Goal: Task Accomplishment & Management: Manage account settings

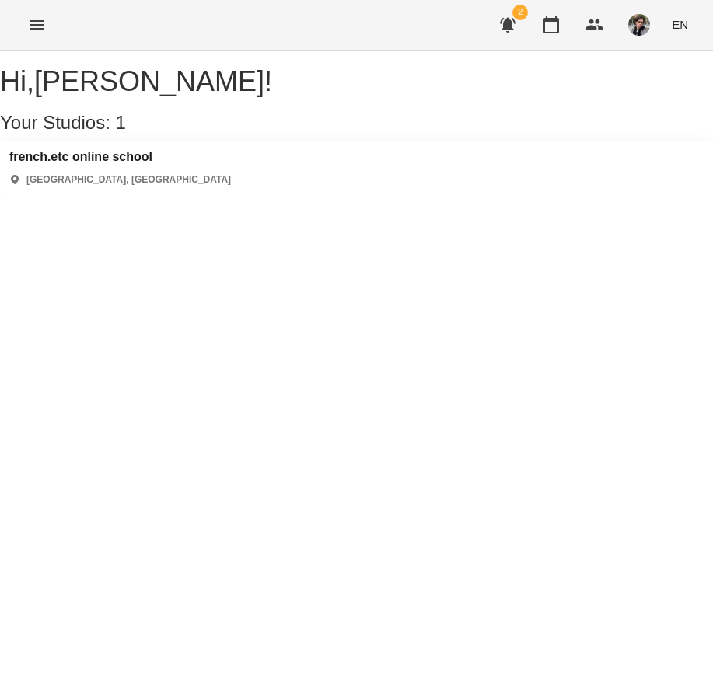
click at [155, 183] on div "french.etc online school Київ, Україна" at bounding box center [120, 168] width 222 height 37
click at [145, 164] on h3 "french.etc online school" at bounding box center [120, 157] width 222 height 14
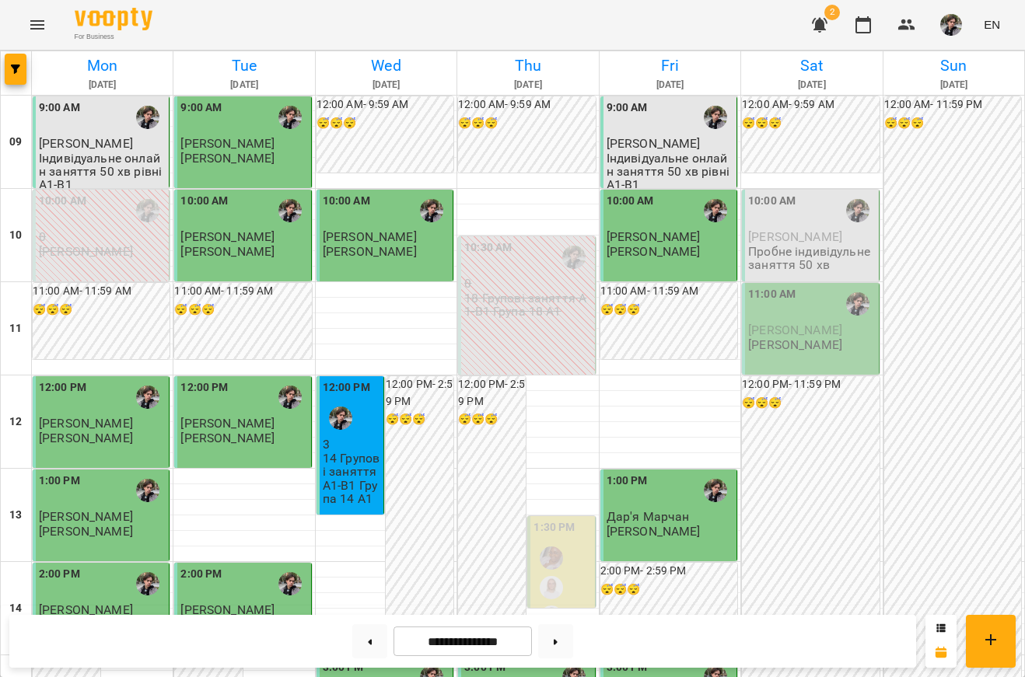
click at [806, 226] on div "10:00 AM" at bounding box center [811, 211] width 127 height 36
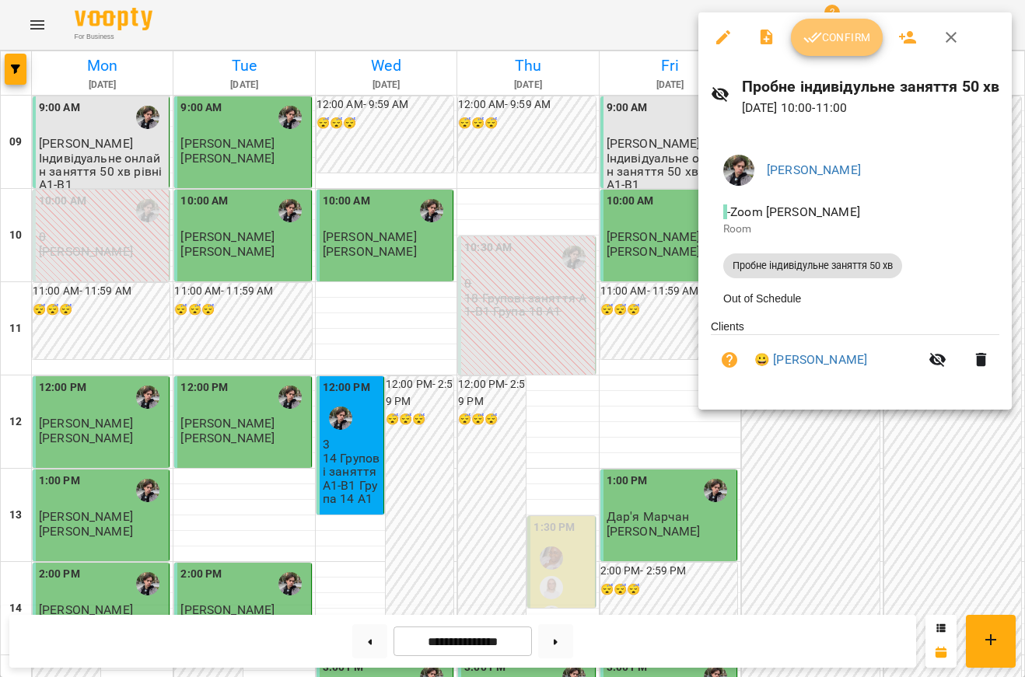
click at [850, 51] on button "Confirm" at bounding box center [837, 37] width 92 height 37
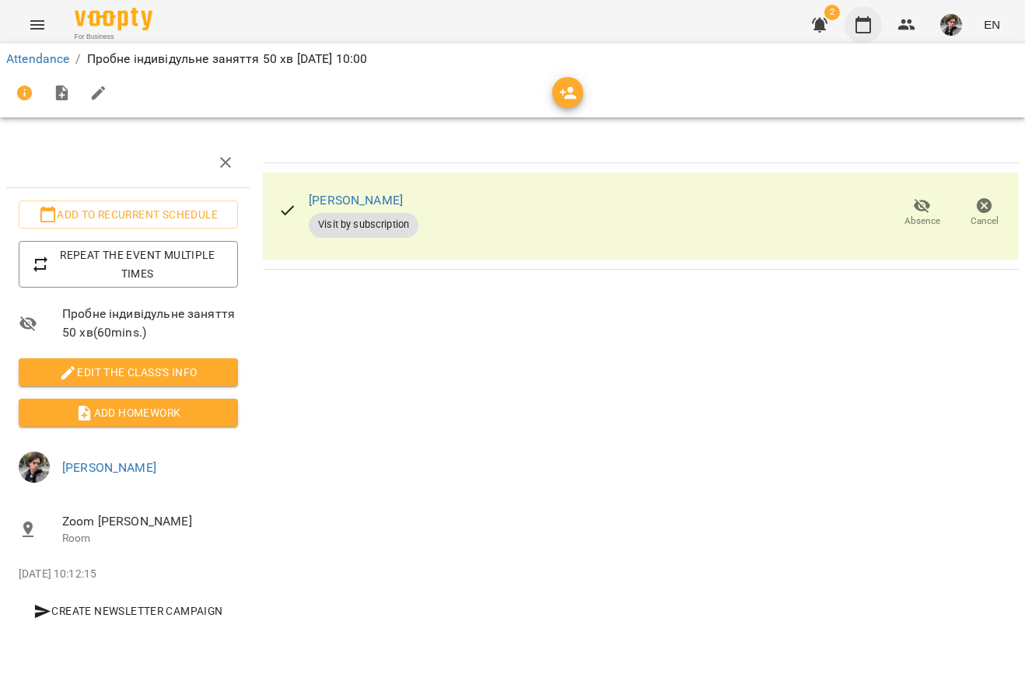
click at [867, 30] on icon "button" at bounding box center [863, 25] width 19 height 19
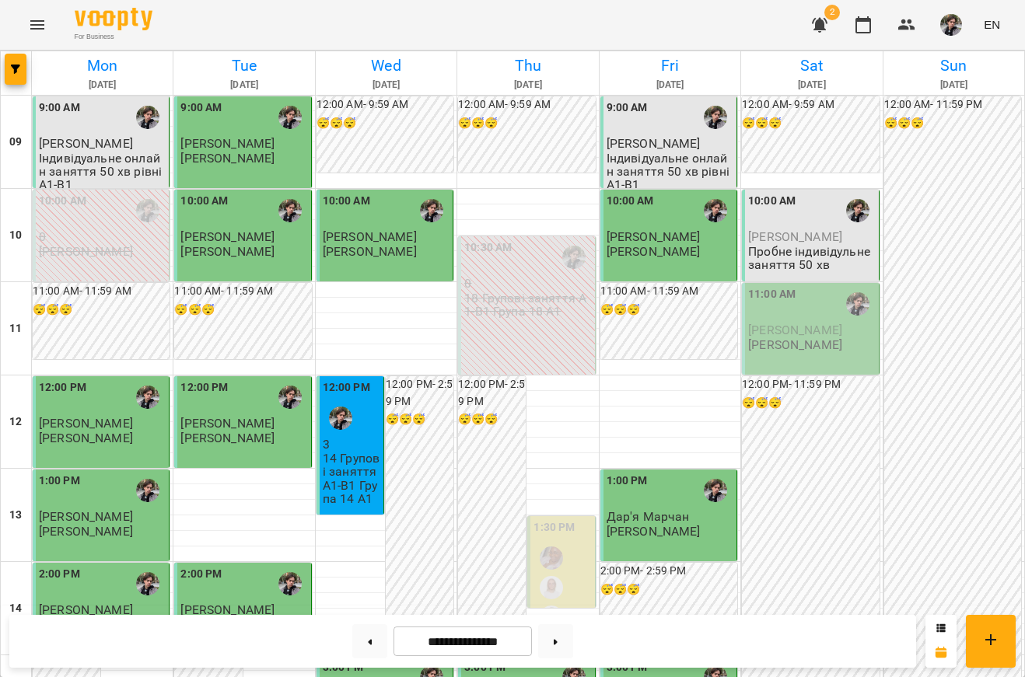
click at [794, 323] on span "Ірина Гордіюк" at bounding box center [795, 330] width 94 height 15
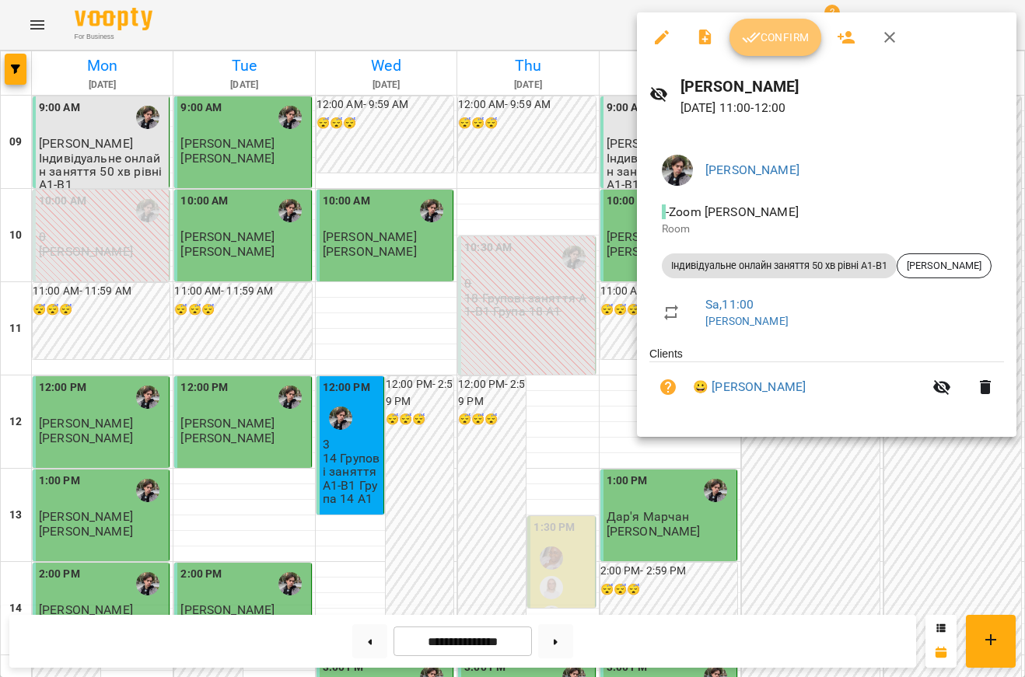
click at [779, 47] on button "Confirm" at bounding box center [775, 37] width 92 height 37
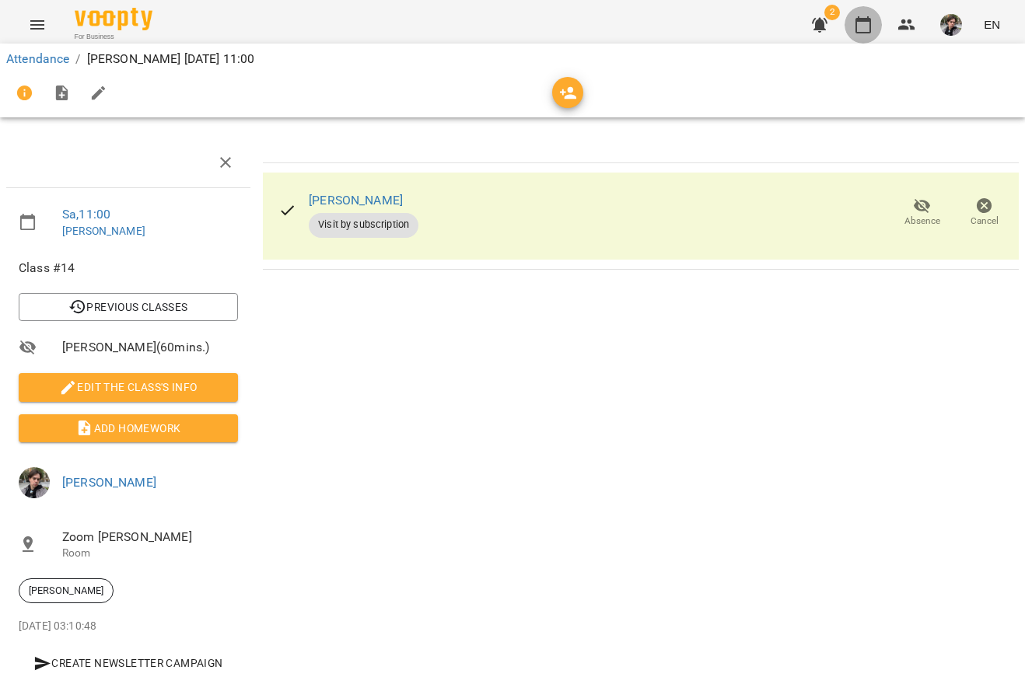
click at [874, 26] on button "button" at bounding box center [862, 24] width 37 height 37
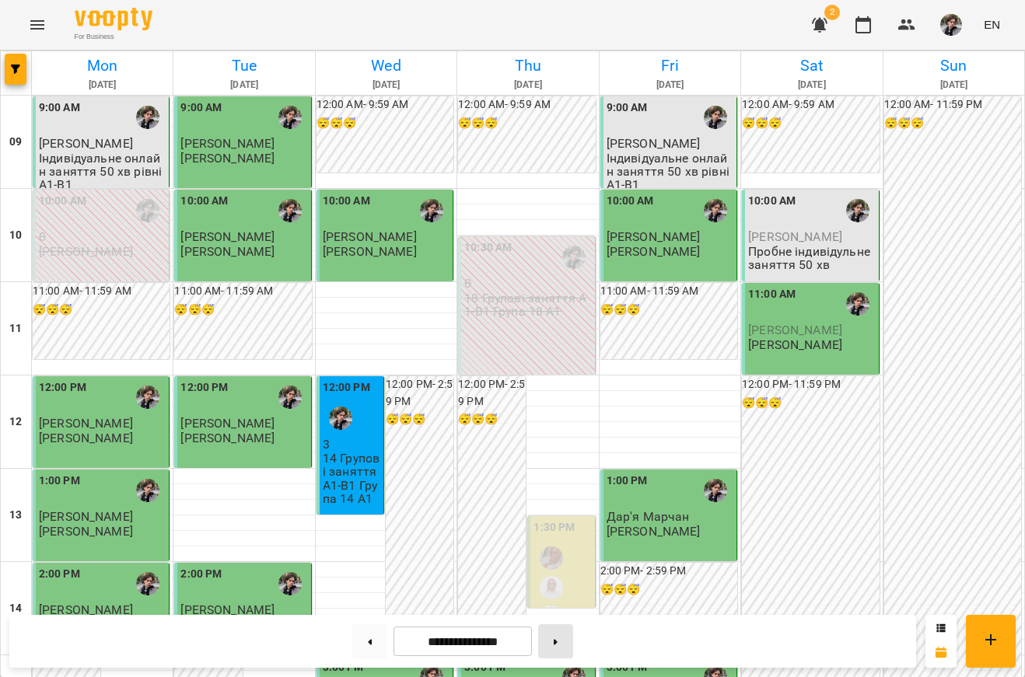
click at [564, 628] on button at bounding box center [555, 641] width 35 height 34
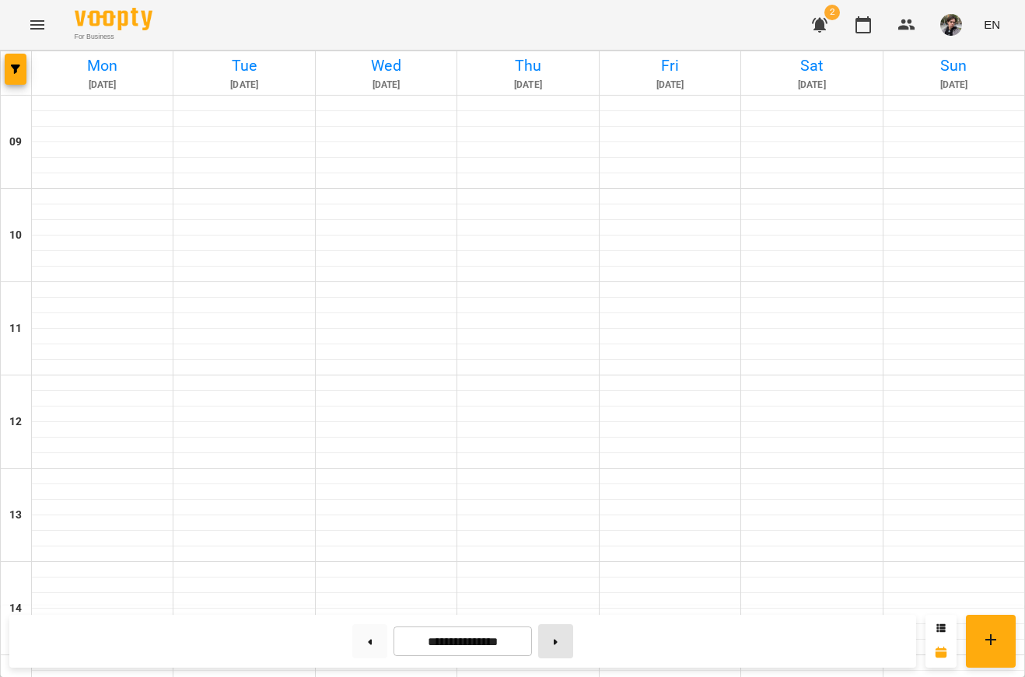
type input "**********"
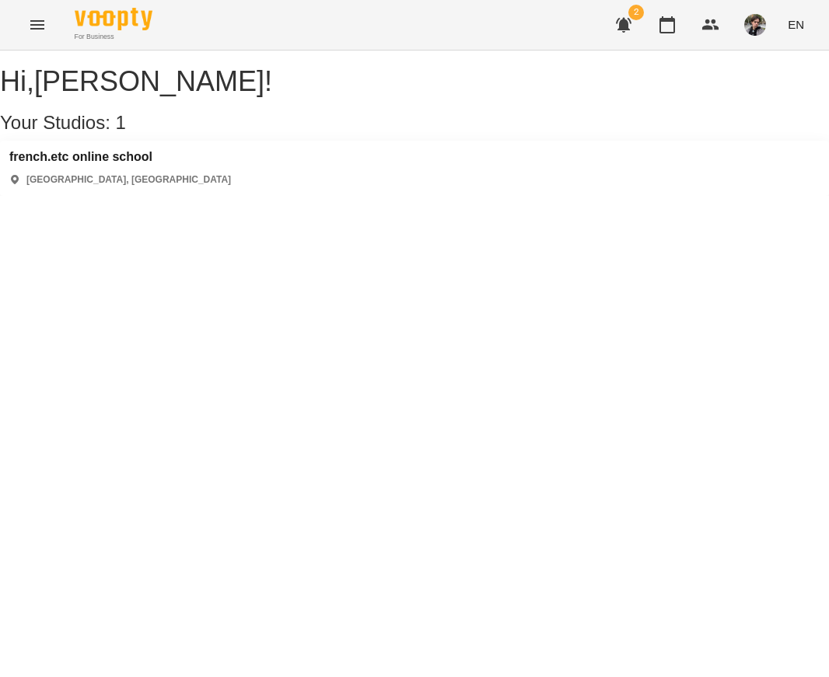
click at [759, 28] on img "button" at bounding box center [755, 25] width 22 height 22
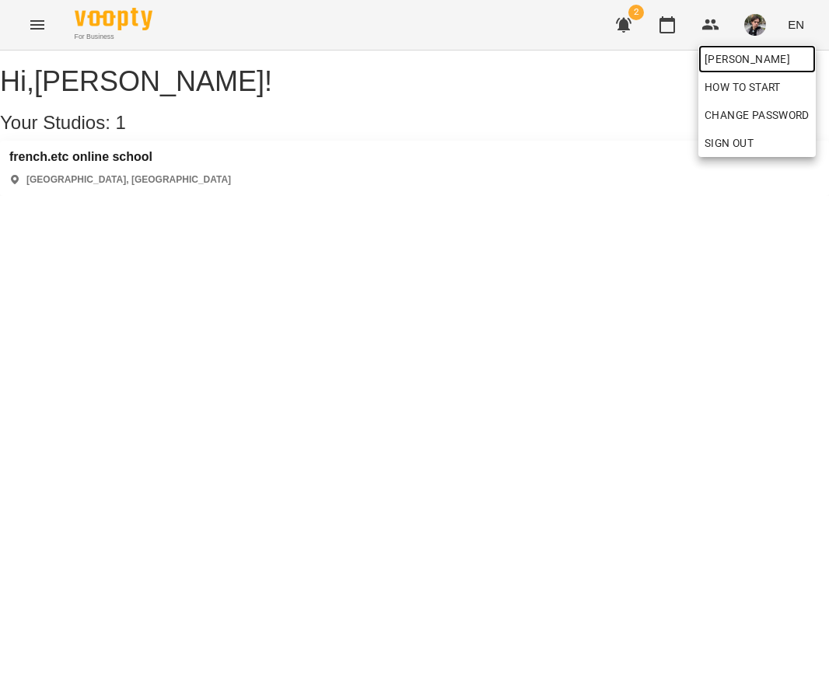
click at [756, 68] on link "[PERSON_NAME]" at bounding box center [756, 59] width 117 height 28
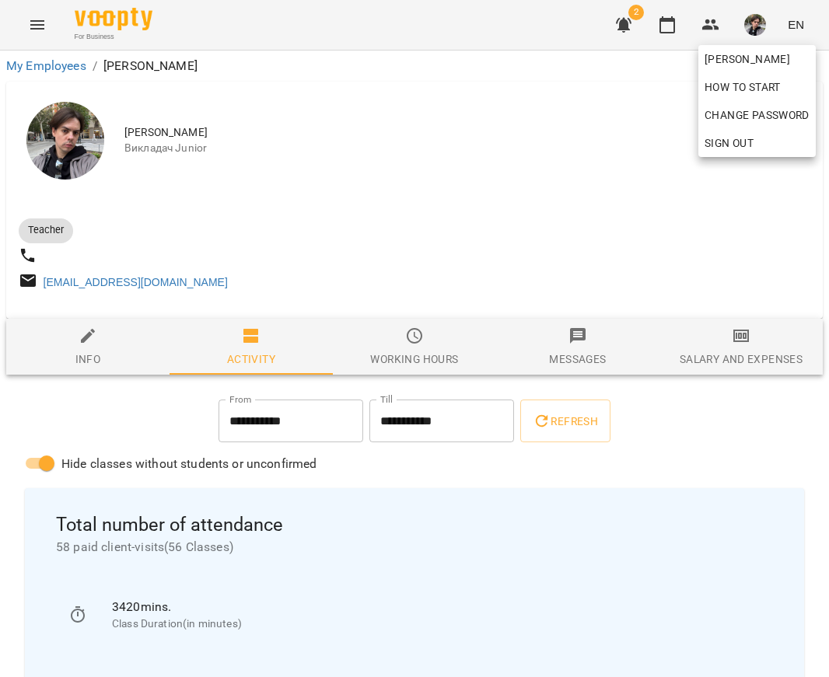
click at [453, 491] on div at bounding box center [414, 338] width 829 height 677
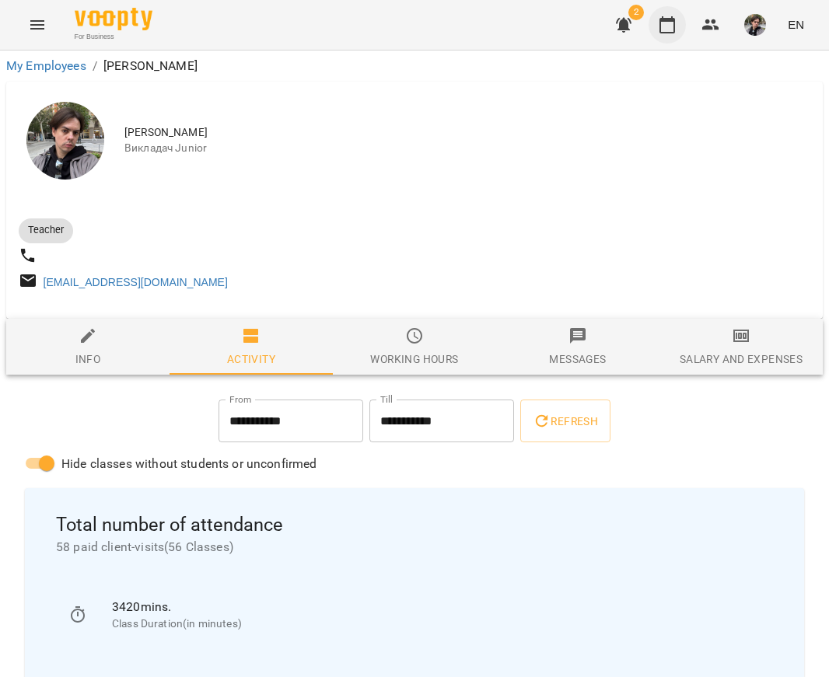
click at [675, 23] on icon "button" at bounding box center [667, 24] width 16 height 17
